Goal: Task Accomplishment & Management: Use online tool/utility

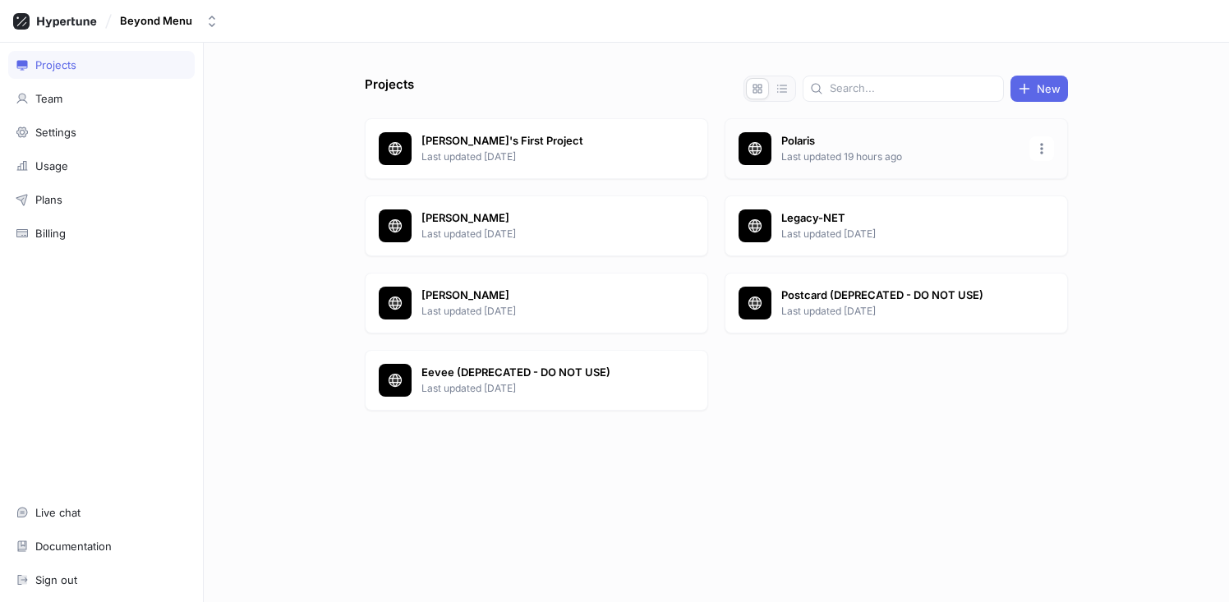
click at [791, 136] on p "Polaris" at bounding box center [900, 141] width 238 height 16
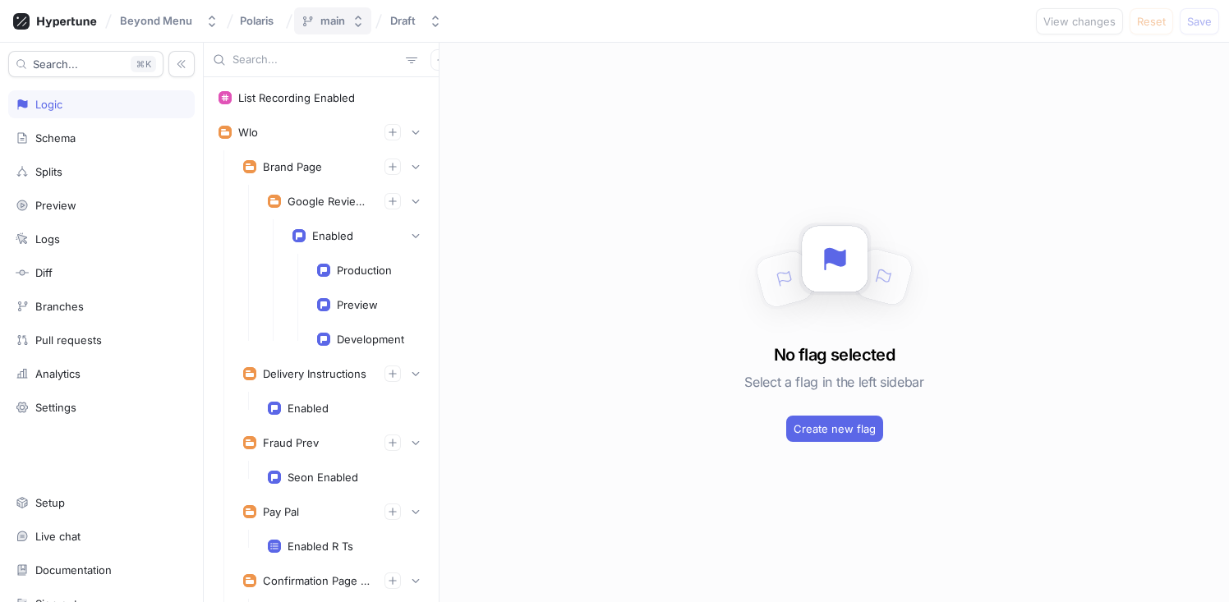
click at [338, 18] on div "main" at bounding box center [332, 21] width 25 height 14
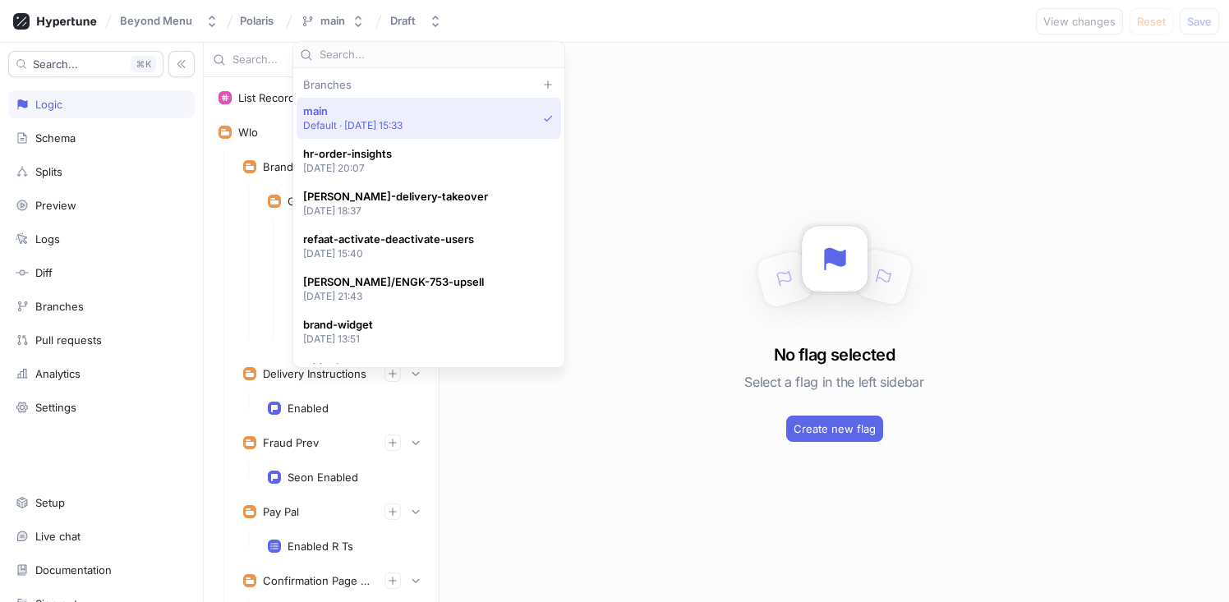
click at [390, 123] on p "Default ‧ [DATE] 15:33" at bounding box center [353, 125] width 100 height 14
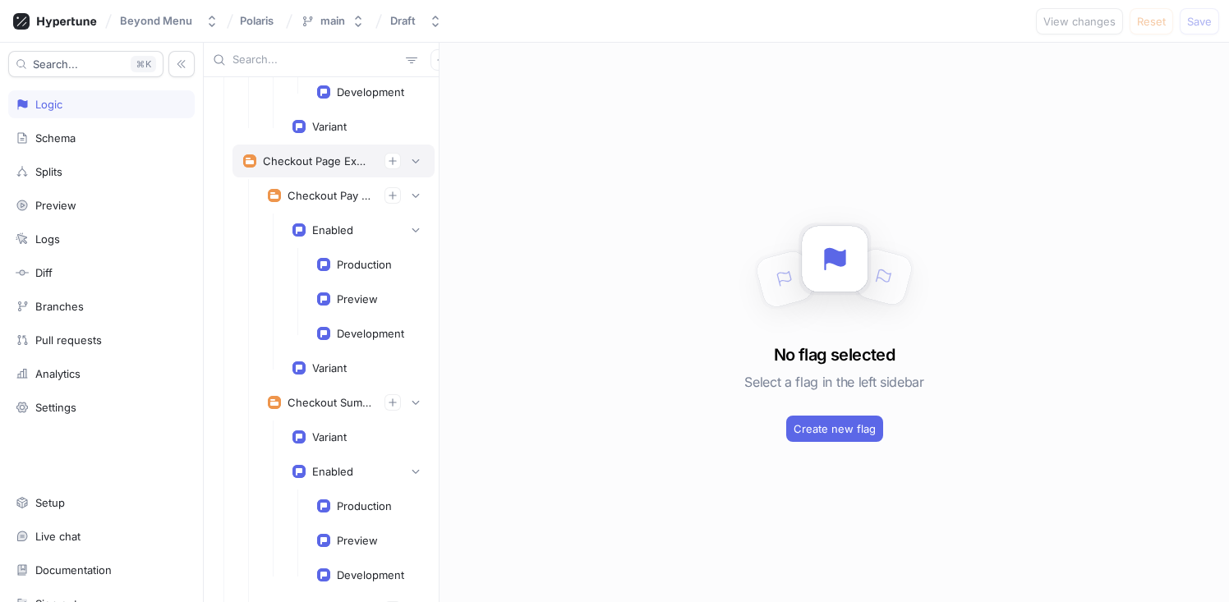
click at [303, 173] on div "Checkout Page Experiments" at bounding box center [334, 161] width 202 height 33
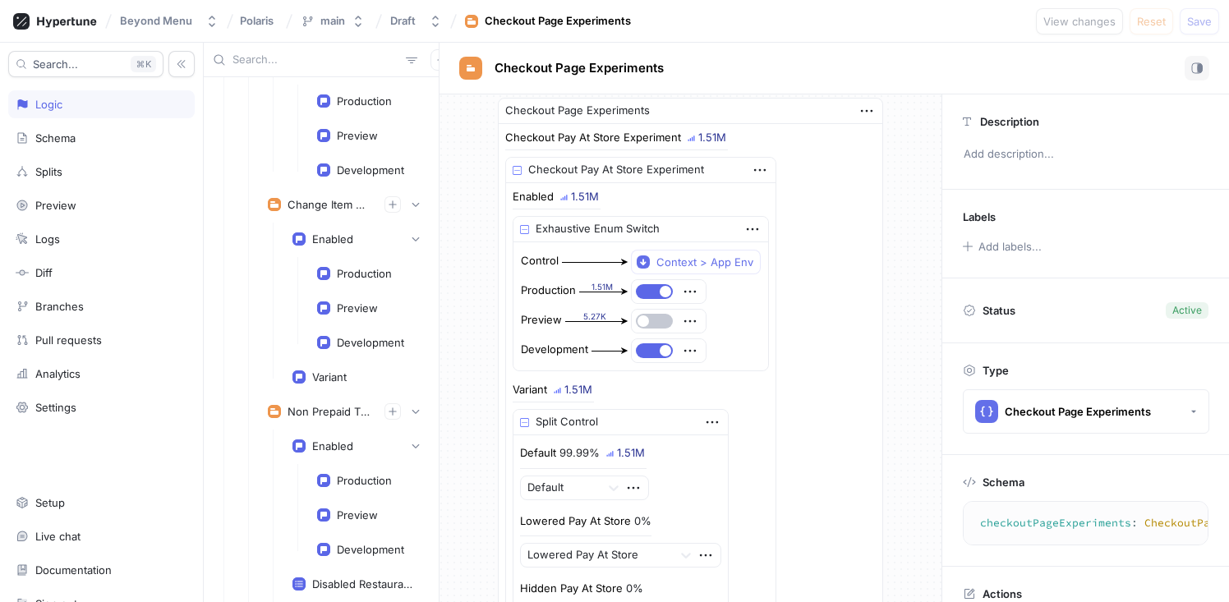
scroll to position [5255, 0]
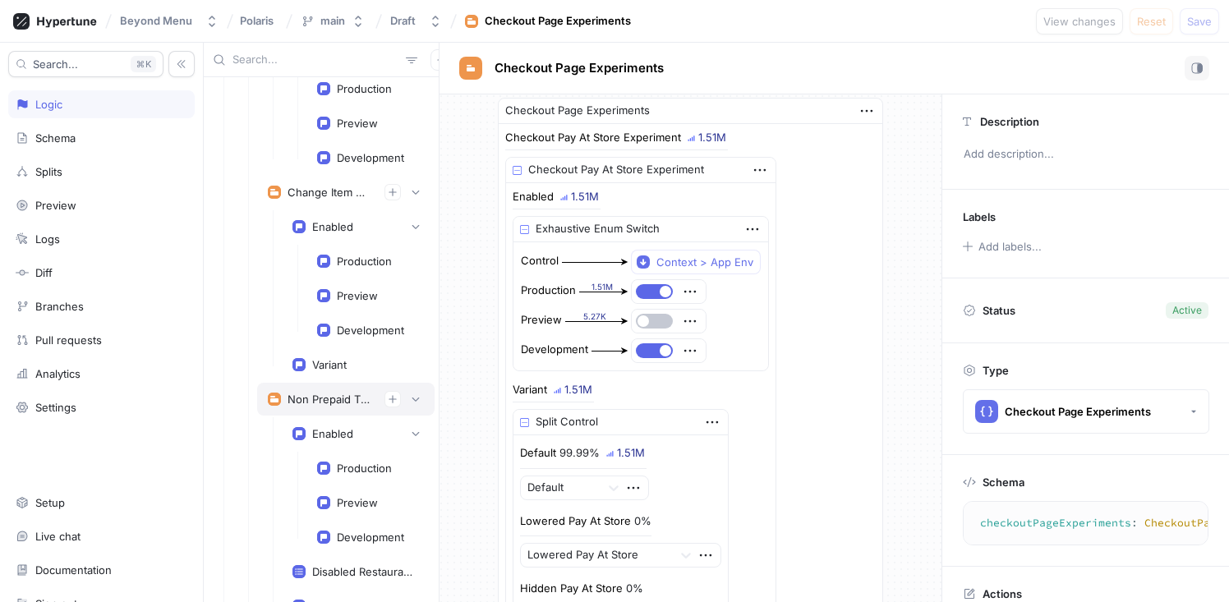
click at [312, 394] on div "Non Prepaid Tips Experiment" at bounding box center [330, 399] width 84 height 13
type textarea "nonPrepaidTipsExperiment: NonPrepaidTipsExperiment!"
